Goal: Task Accomplishment & Management: Manage account settings

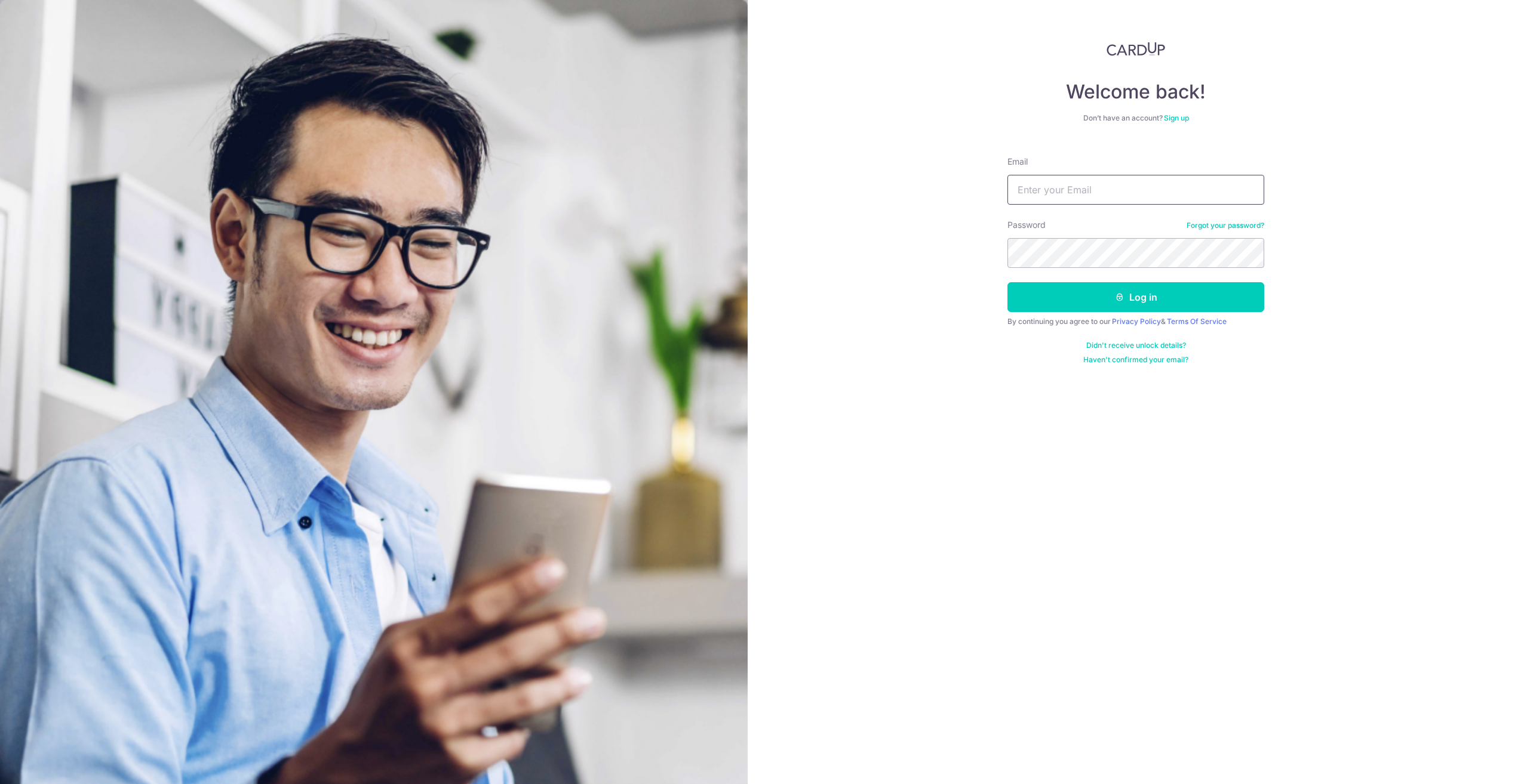
click at [1121, 186] on input "Email" at bounding box center [1135, 190] width 256 height 30
type input "[EMAIL_ADDRESS][DOMAIN_NAME]"
click at [1099, 291] on button "Log in" at bounding box center [1135, 296] width 256 height 30
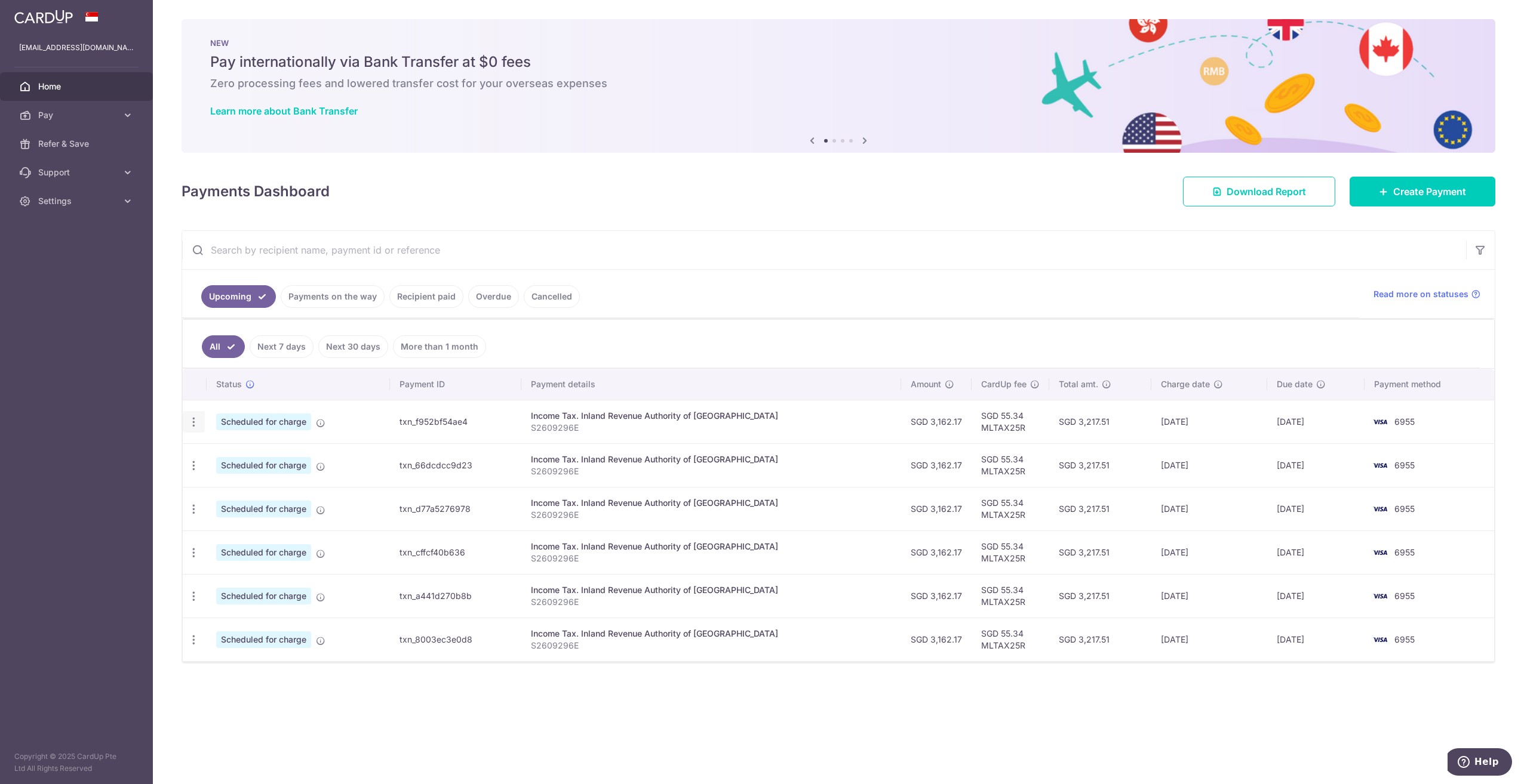
click at [193, 418] on icon "button" at bounding box center [193, 422] width 12 height 12
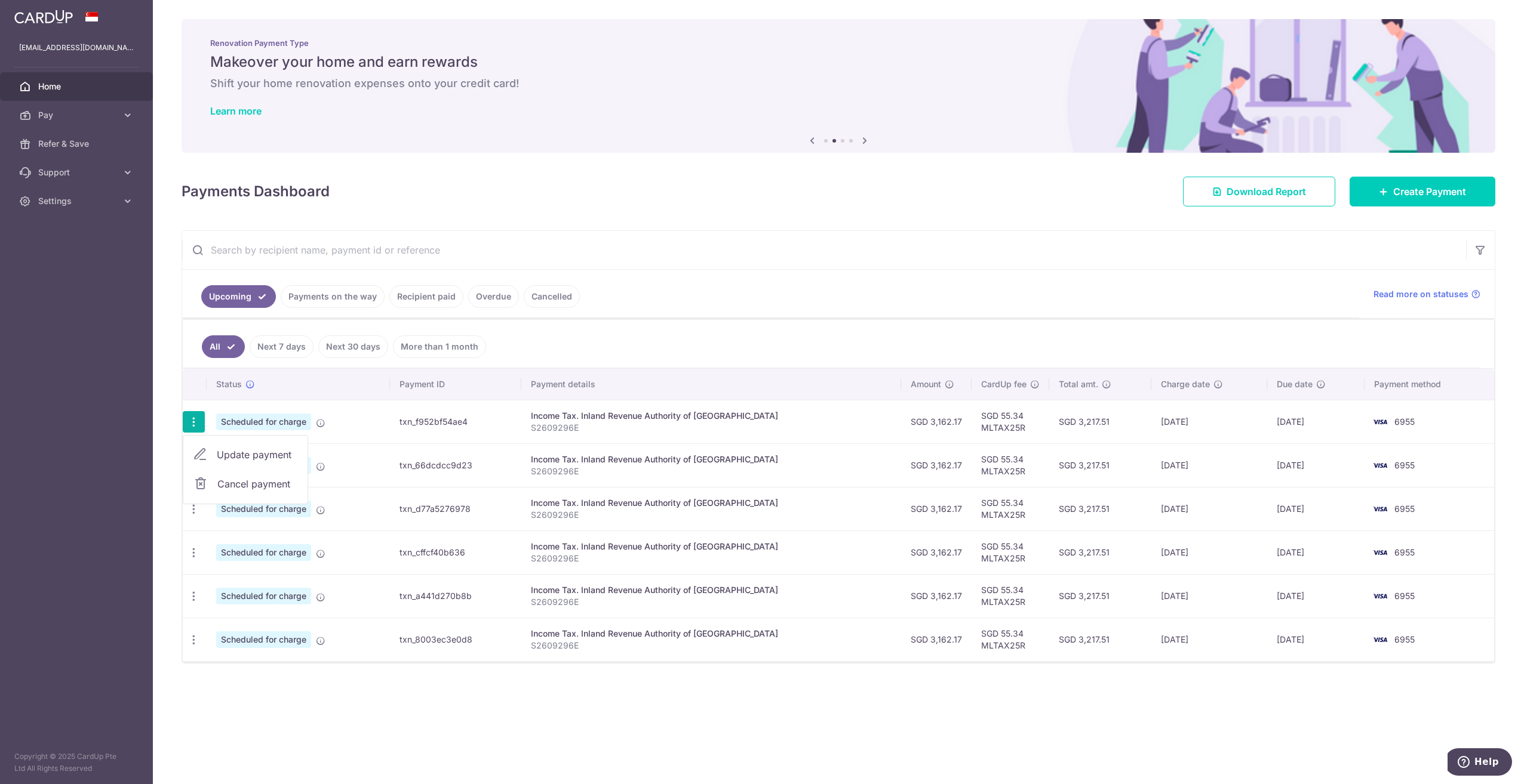
click at [249, 478] on span "Cancel payment" at bounding box center [257, 484] width 80 height 14
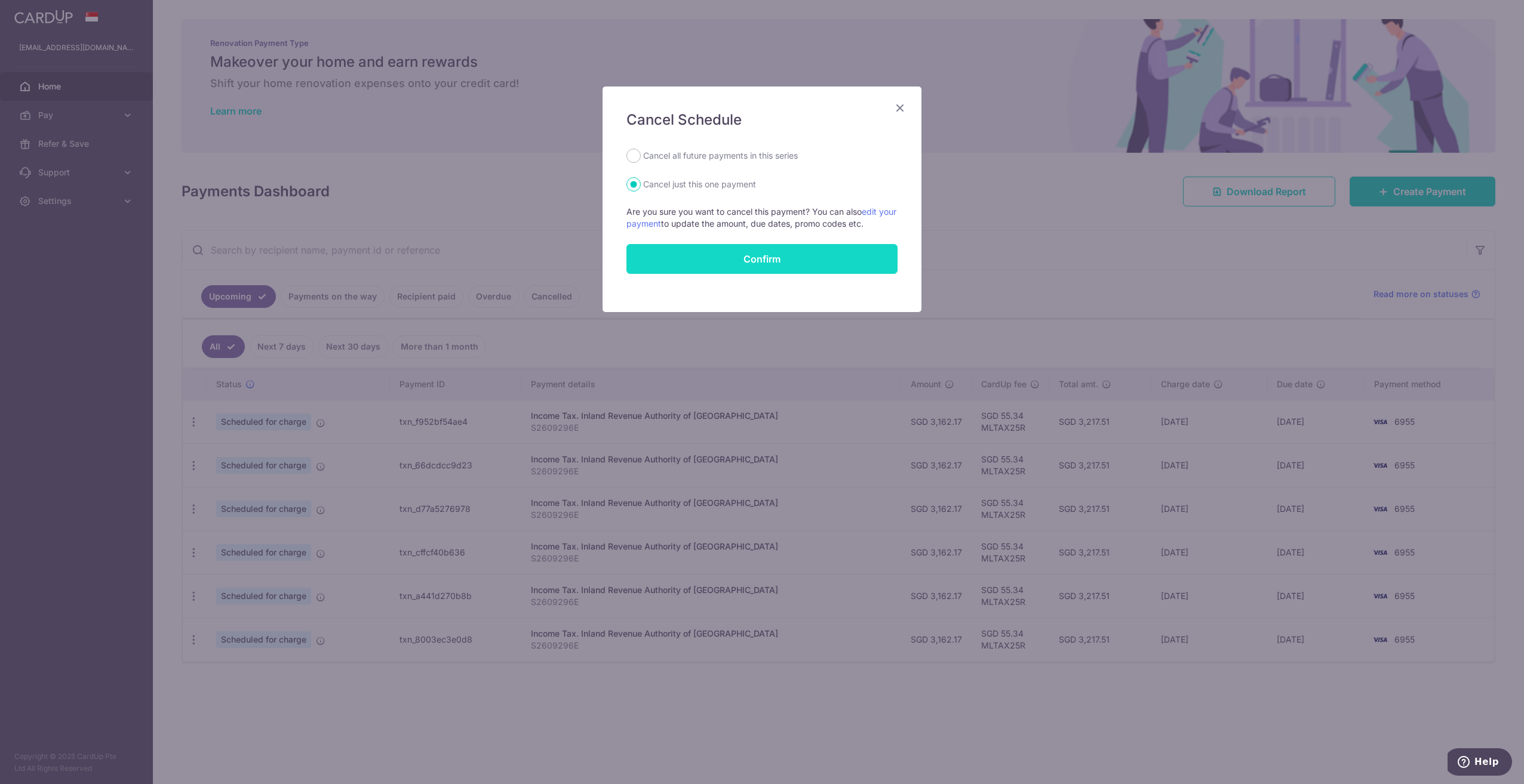
click at [760, 258] on button "Confirm" at bounding box center [762, 258] width 271 height 30
